Goal: Task Accomplishment & Management: Complete application form

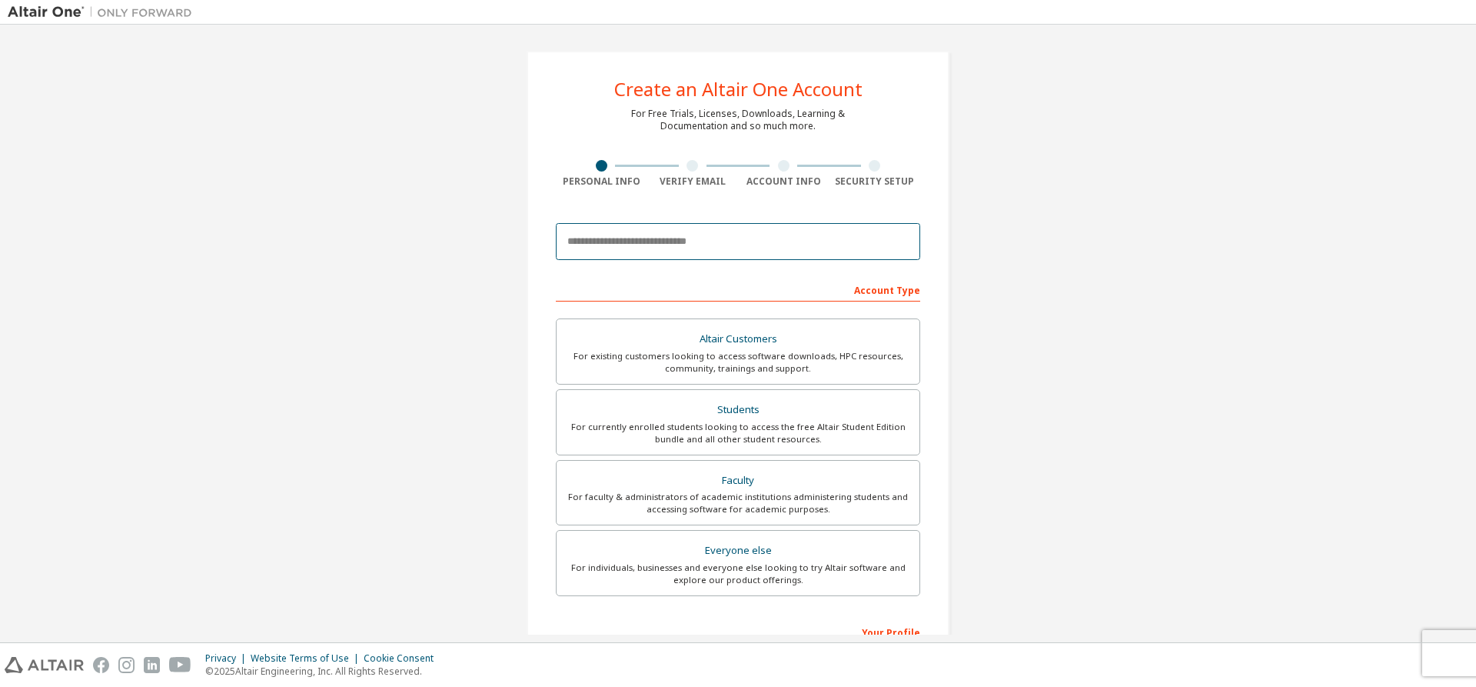
click at [608, 243] on input "email" at bounding box center [738, 241] width 364 height 37
click at [560, 286] on div "Account Type" at bounding box center [738, 289] width 364 height 25
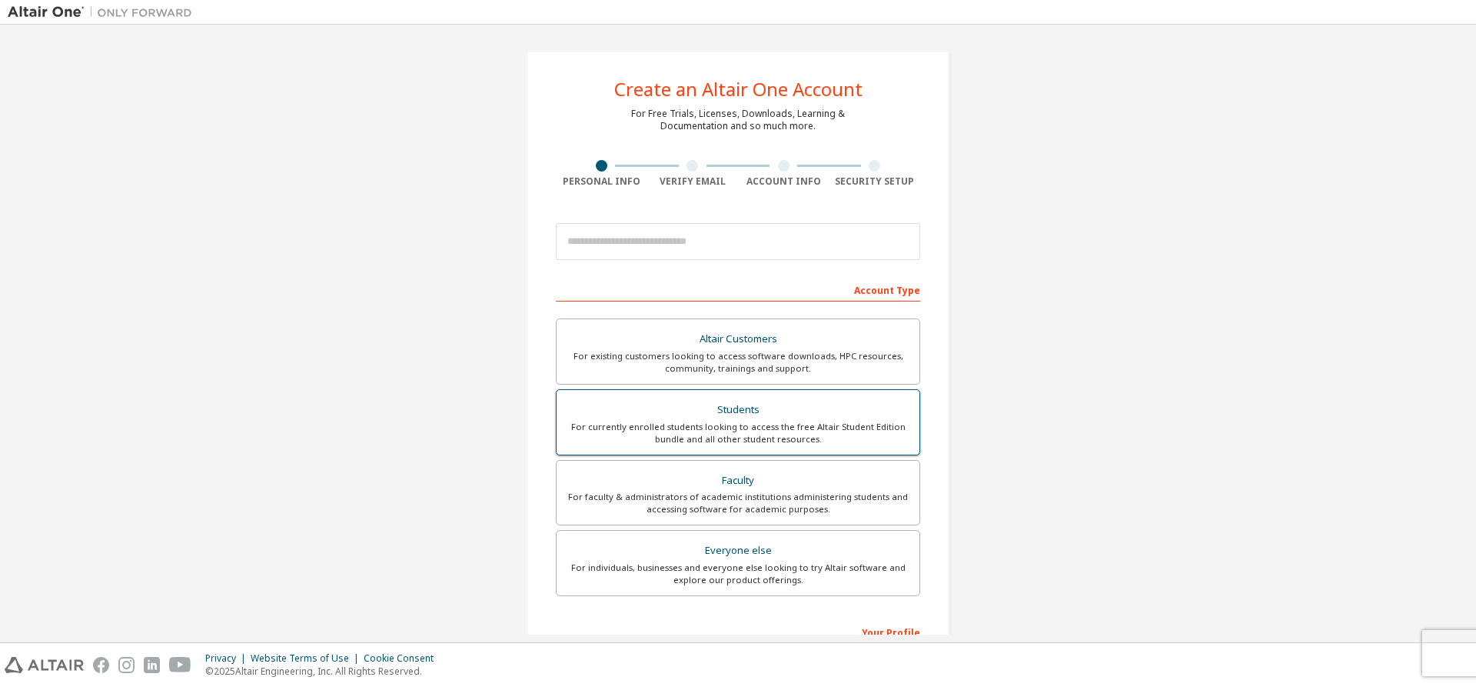
click at [691, 403] on div "Students" at bounding box center [738, 410] width 344 height 22
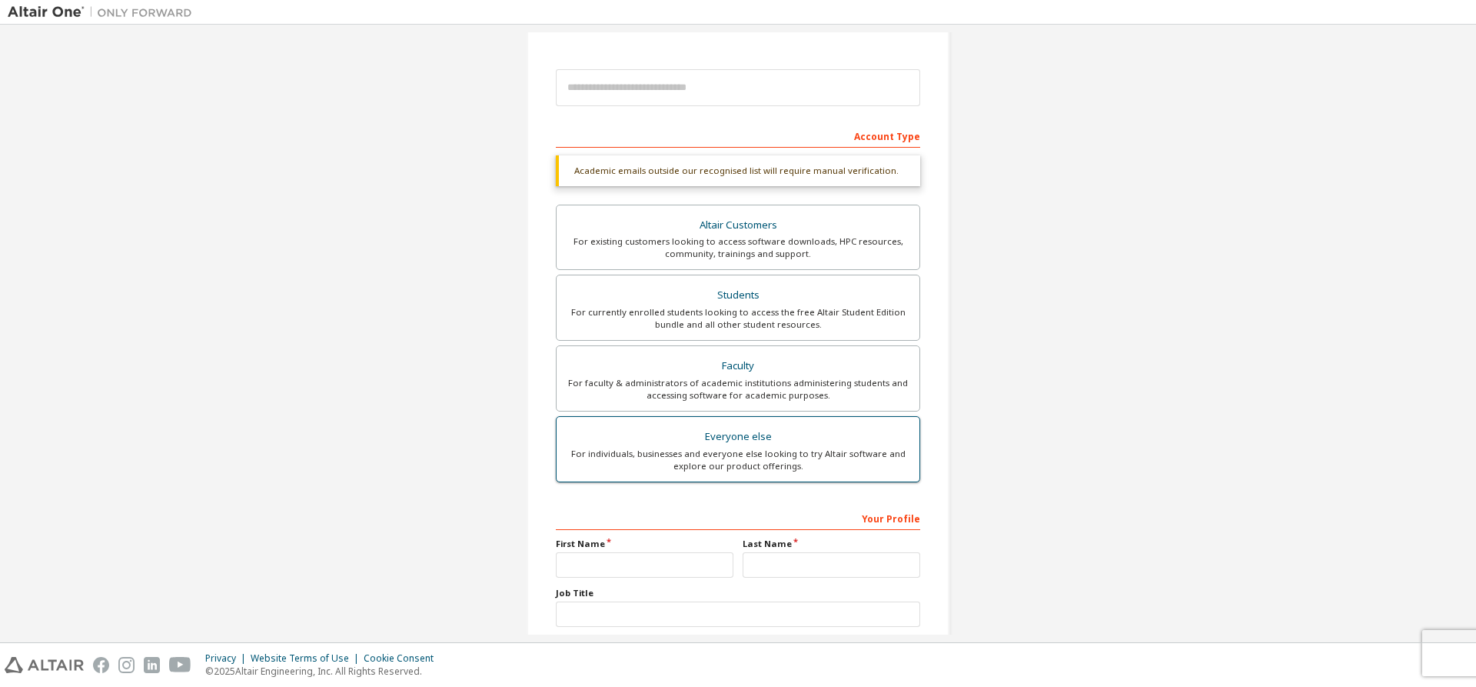
scroll to position [231, 0]
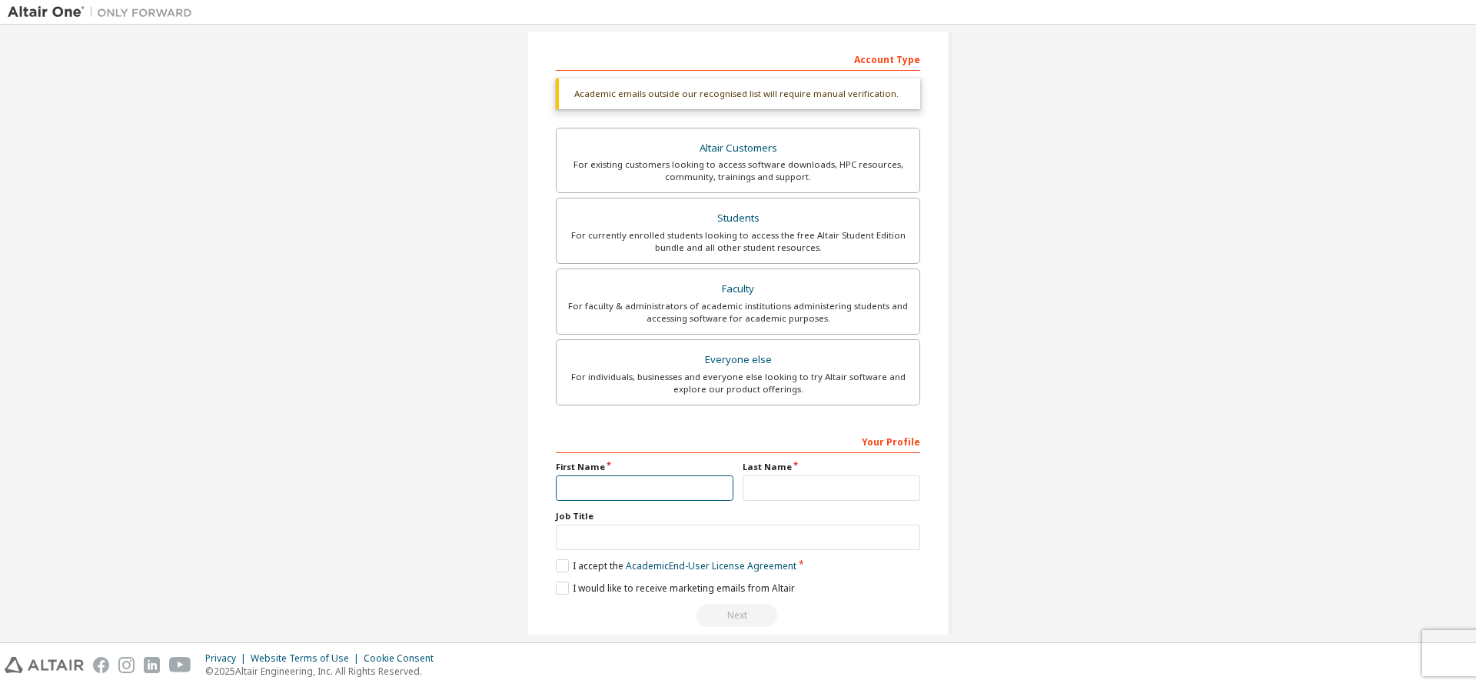
click at [577, 484] on input "text" at bounding box center [645, 487] width 178 height 25
type input "***"
type input "*****"
type input "*******"
click at [557, 566] on label "I accept the Academic End-User License Agreement" at bounding box center [676, 565] width 241 height 13
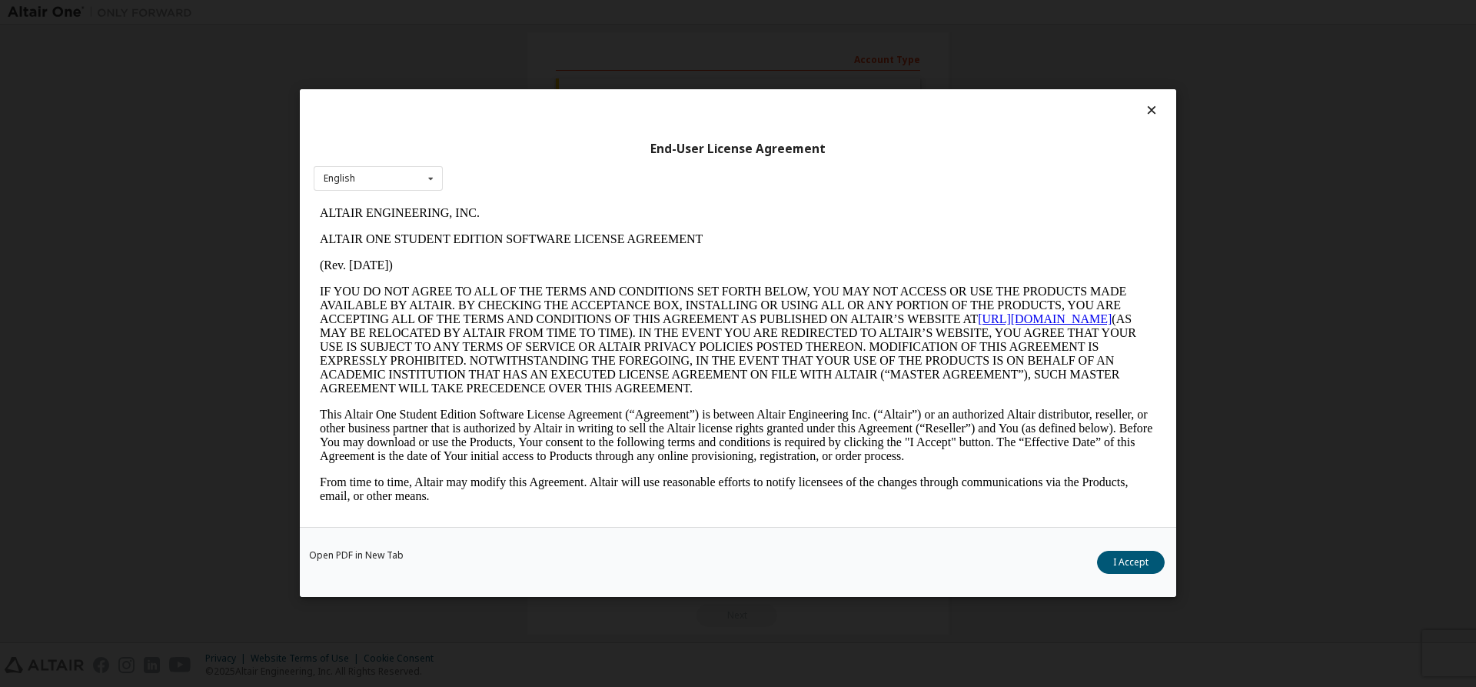
scroll to position [0, 0]
click at [1143, 564] on button "I Accept" at bounding box center [1131, 562] width 68 height 23
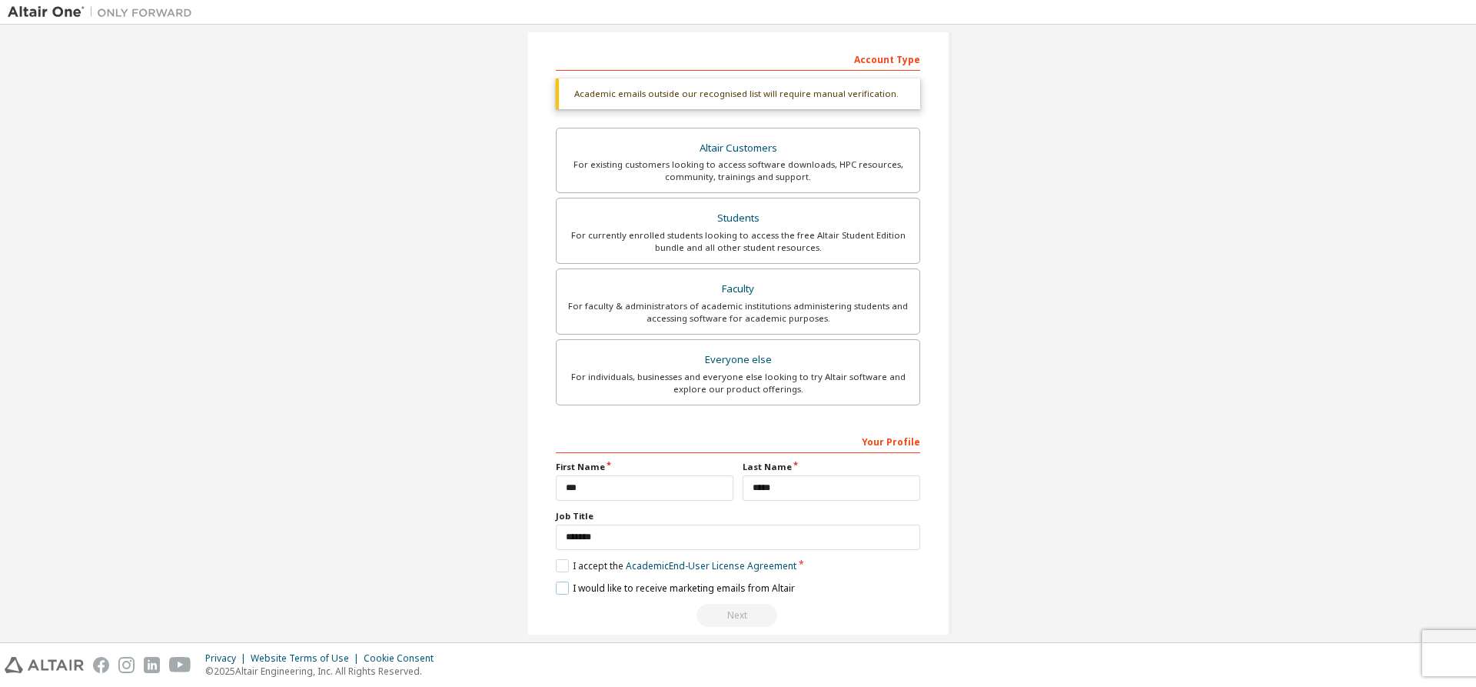
click at [563, 584] on label "I would like to receive marketing emails from Altair" at bounding box center [675, 587] width 239 height 13
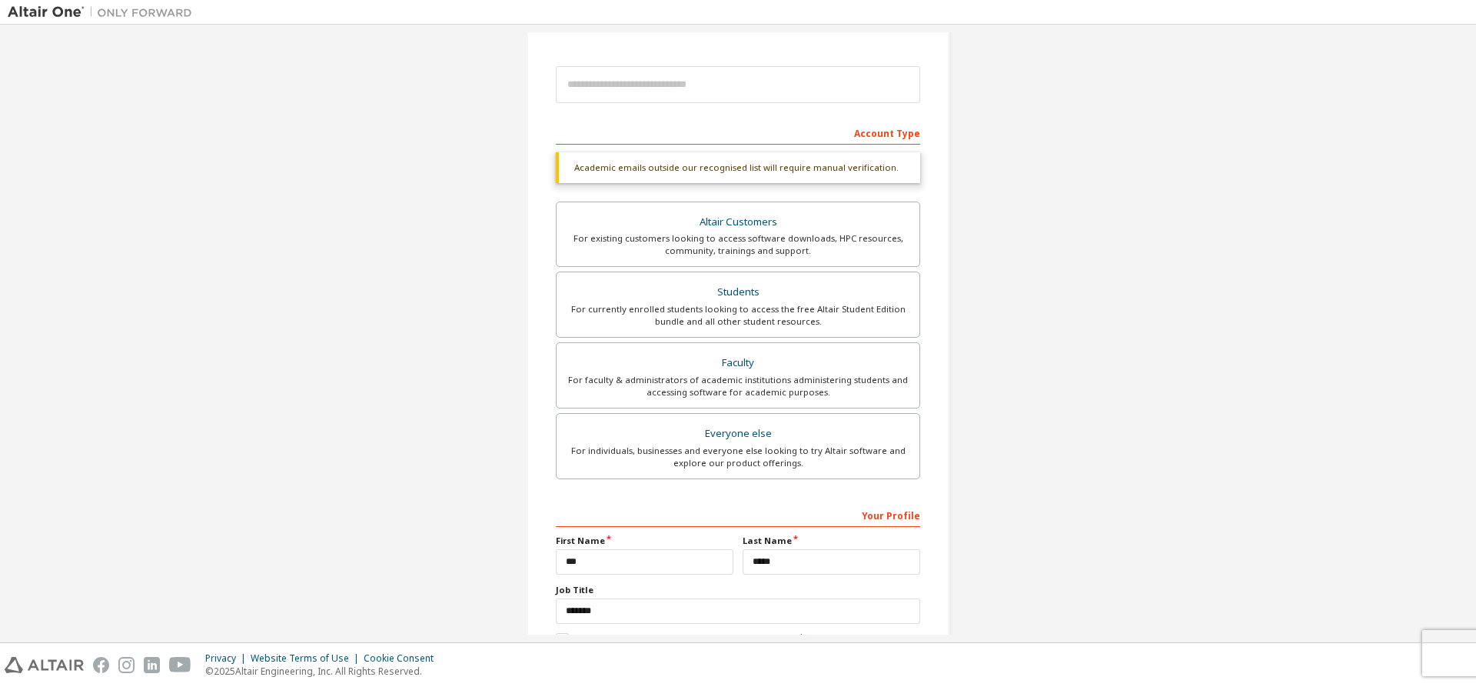
scroll to position [22, 0]
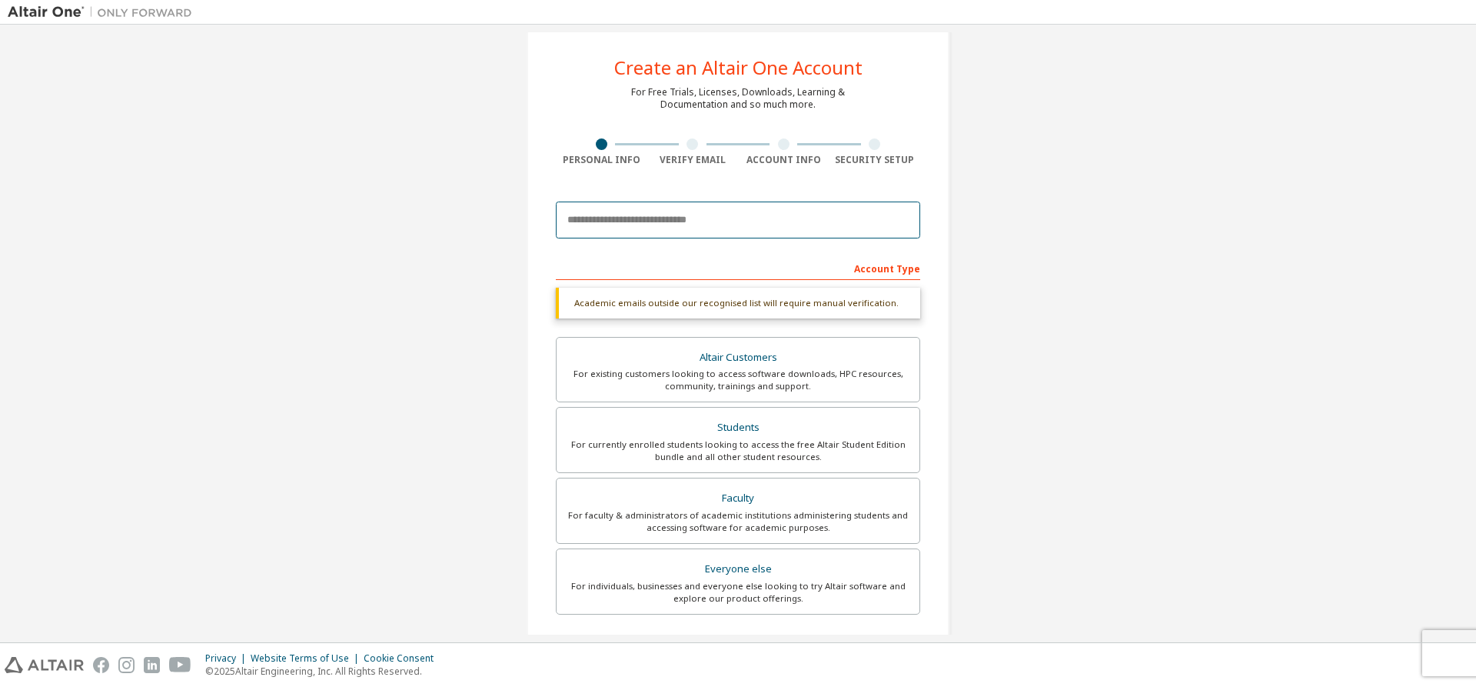
click at [634, 225] on input "email" at bounding box center [738, 219] width 364 height 37
type input "**********"
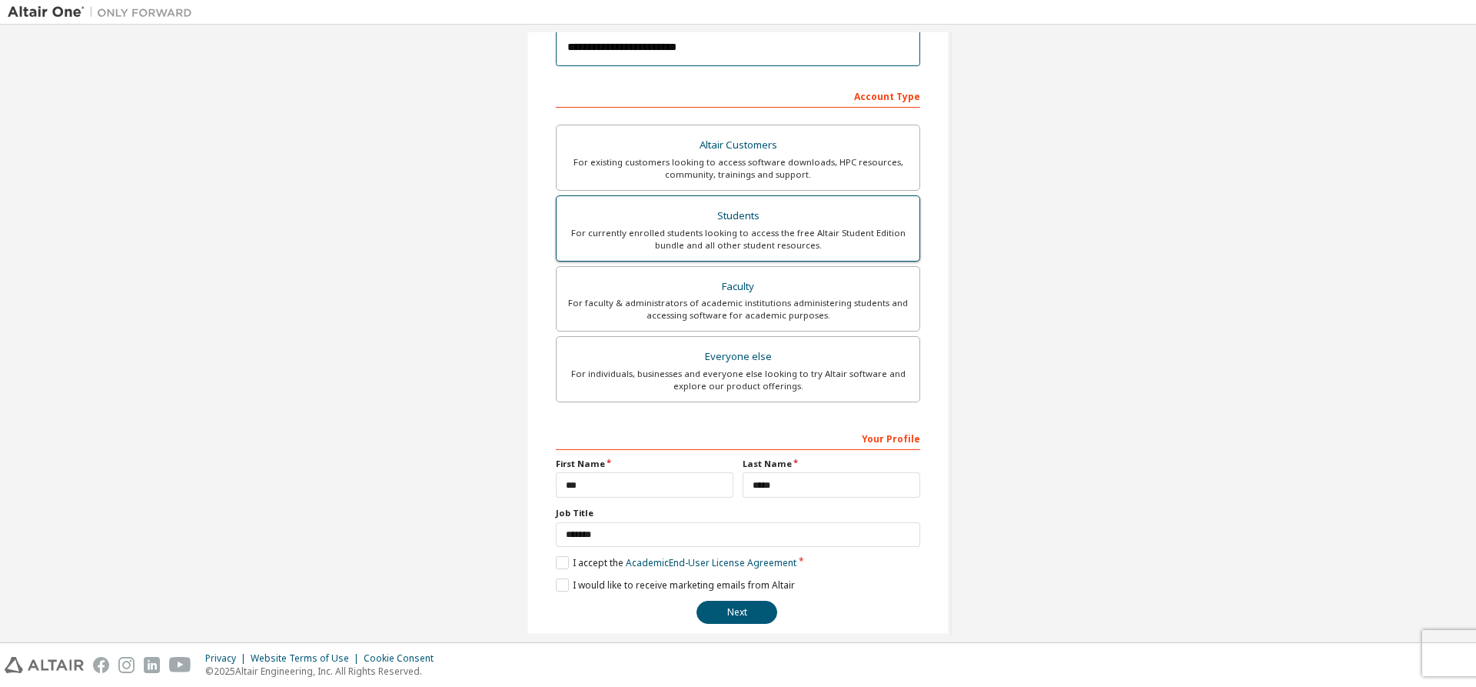
scroll to position [212, 0]
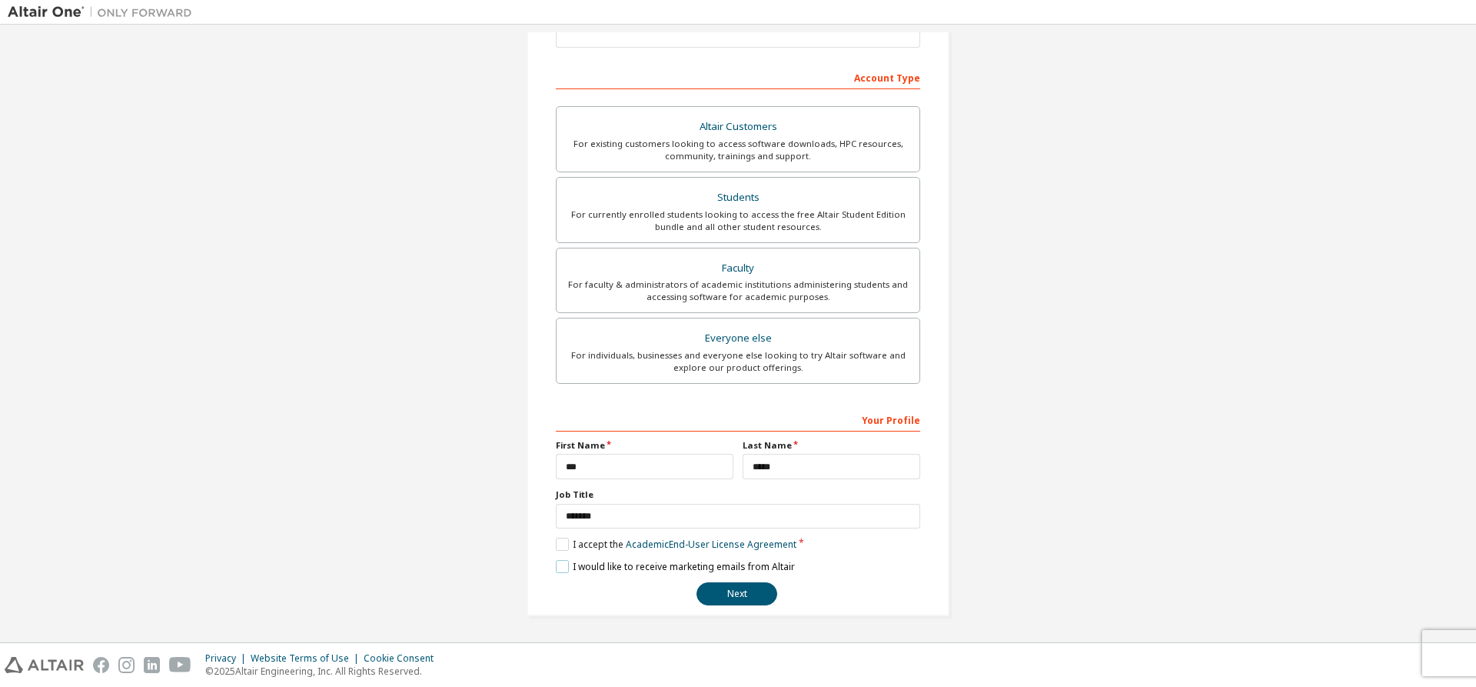
click at [563, 561] on label "I would like to receive marketing emails from Altair" at bounding box center [675, 566] width 239 height 13
click at [724, 584] on button "Next" at bounding box center [737, 593] width 81 height 23
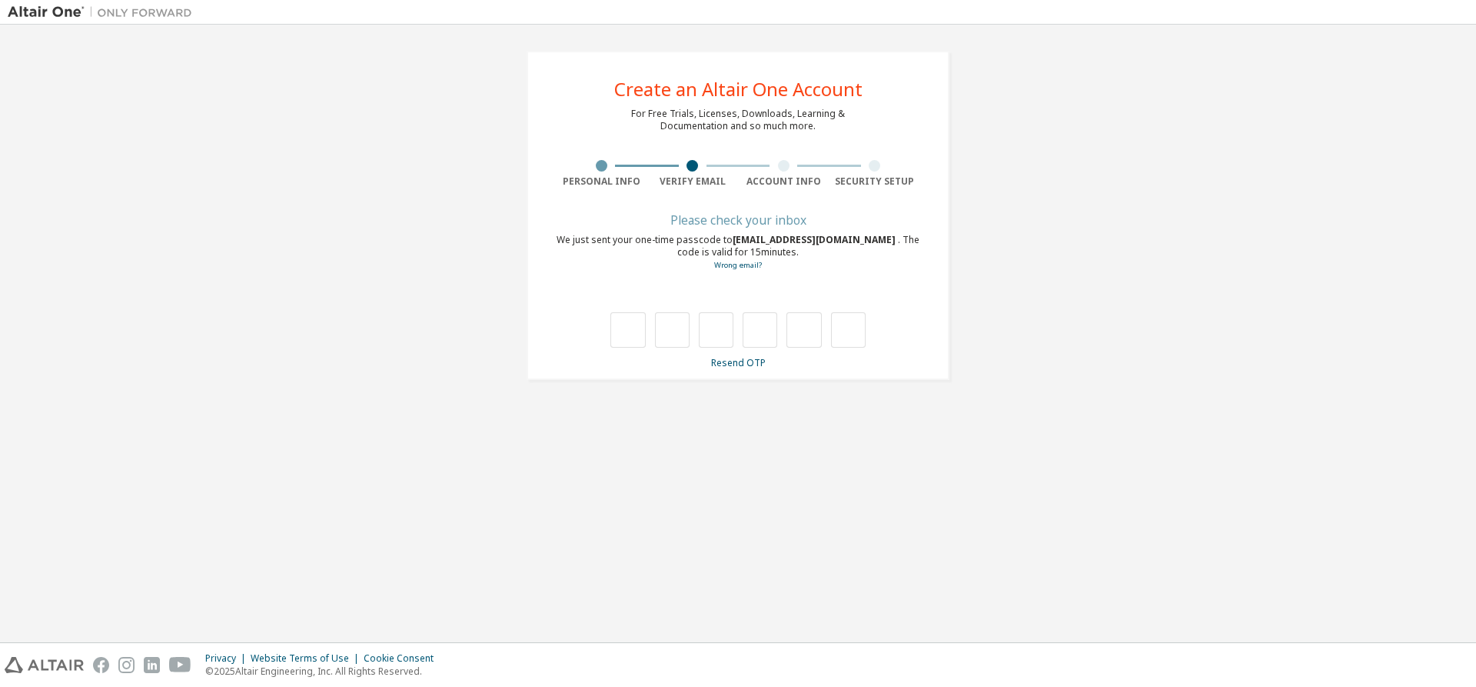
scroll to position [0, 0]
type input "*"
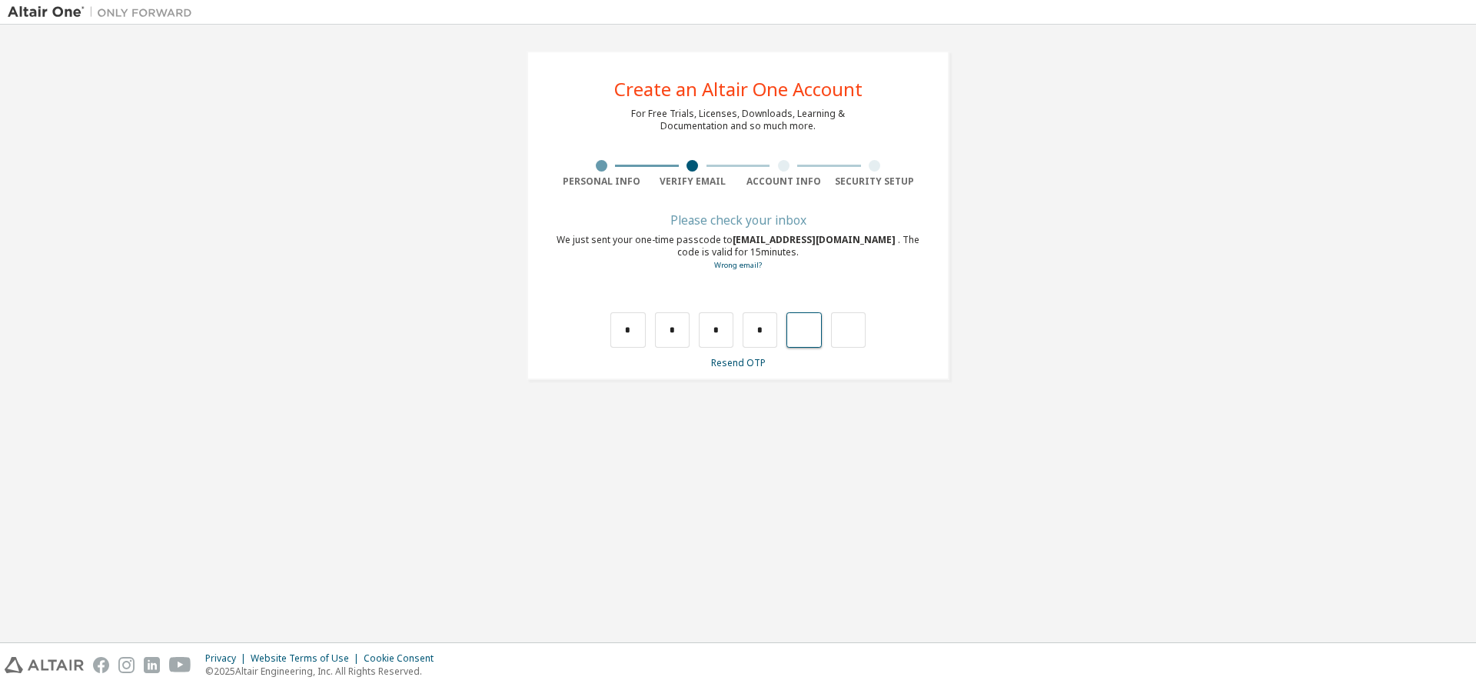
type input "*"
